Goal: Task Accomplishment & Management: Manage account settings

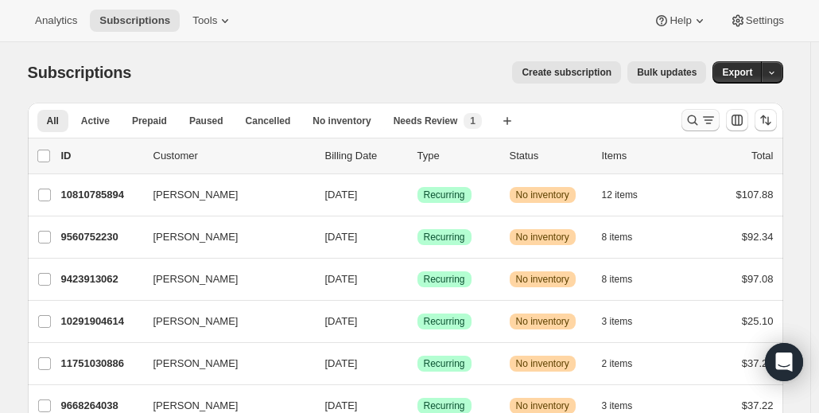
click at [695, 126] on icon "Search and filter results" at bounding box center [692, 120] width 16 height 16
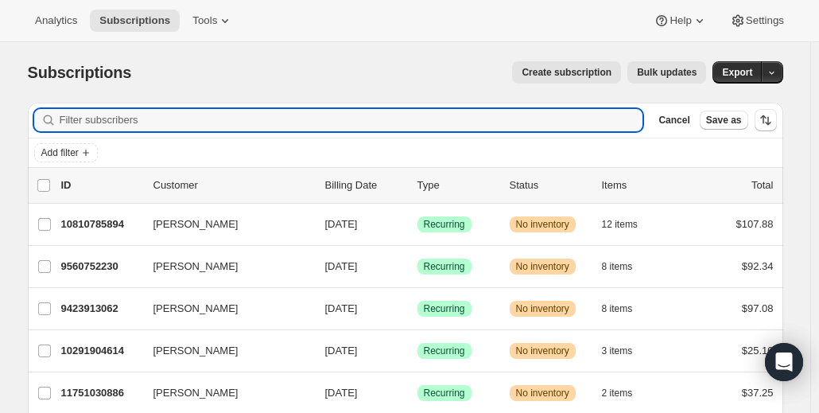
paste input "[EMAIL_ADDRESS][DOMAIN_NAME]"
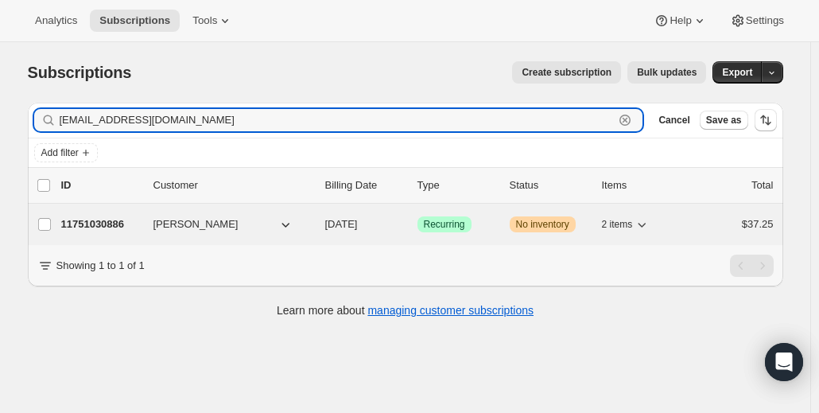
type input "[EMAIL_ADDRESS][DOMAIN_NAME]"
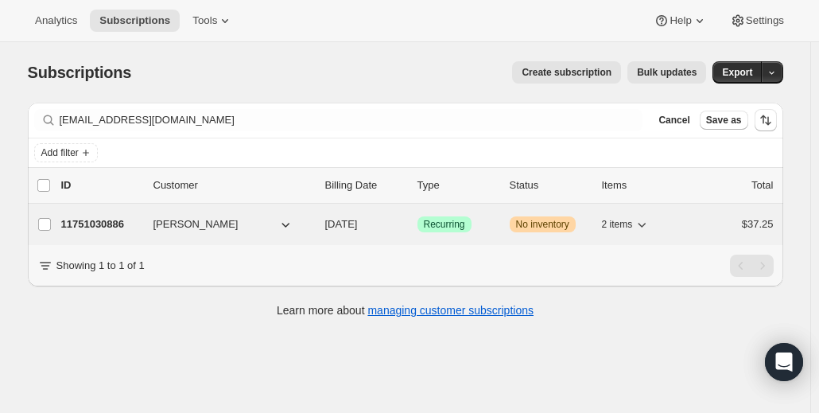
click at [115, 227] on p "11751030886" at bounding box center [100, 224] width 79 height 16
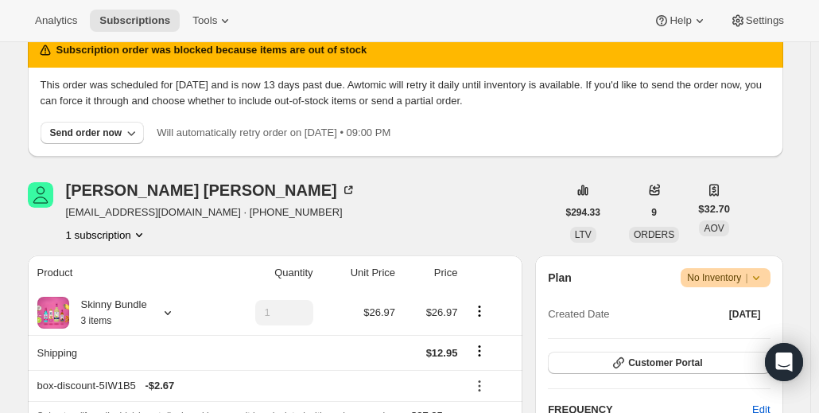
scroll to position [159, 0]
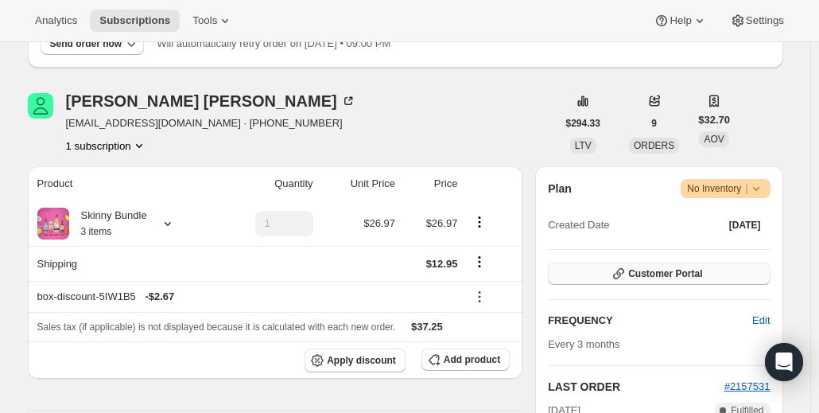
click at [701, 278] on span "Customer Portal" at bounding box center [665, 273] width 74 height 13
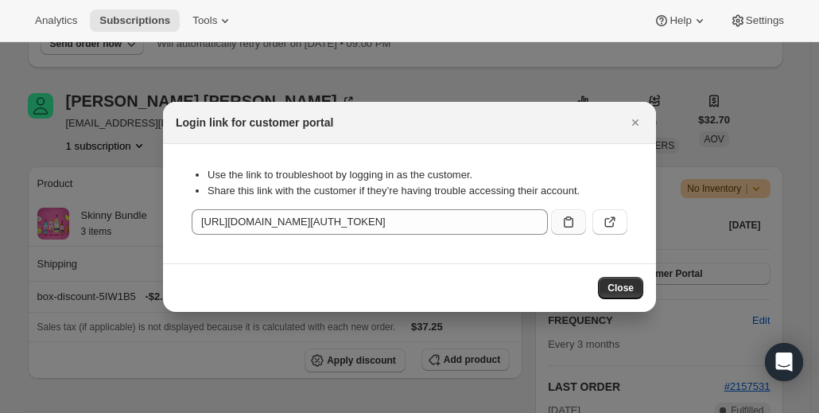
click at [574, 221] on icon ":rce:" at bounding box center [568, 222] width 16 height 16
